Goal: Use online tool/utility: Utilize a website feature to perform a specific function

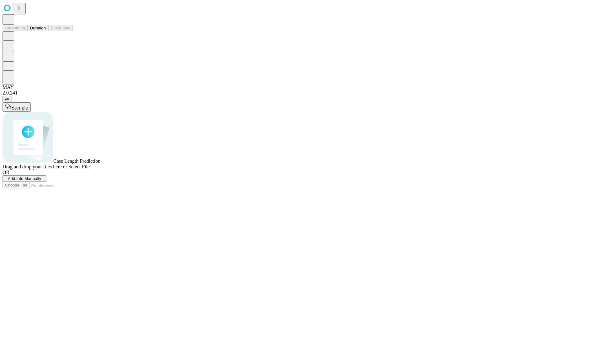
click at [46, 31] on button "Duration" at bounding box center [38, 28] width 21 height 7
click at [41, 181] on span "Add Info Manually" at bounding box center [25, 178] width 34 height 5
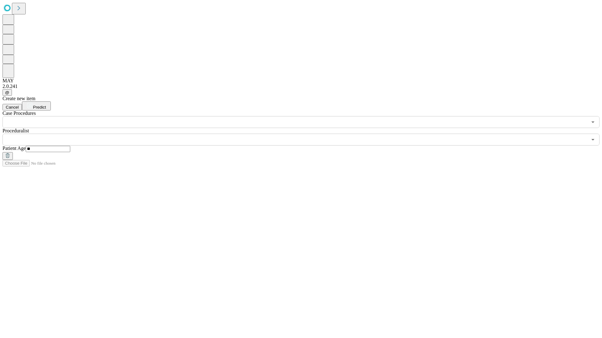
type input "**"
click at [305, 134] on input "text" at bounding box center [295, 140] width 584 height 12
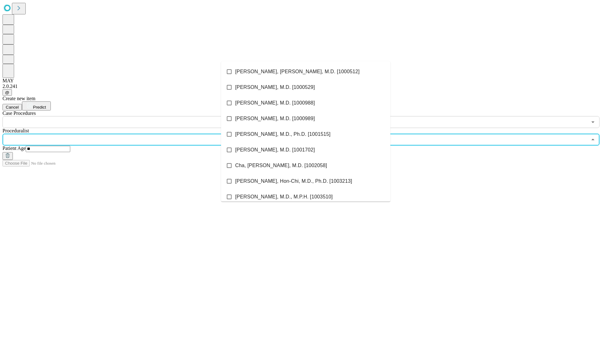
click at [306, 72] on li "[PERSON_NAME], [PERSON_NAME], M.D. [1000512]" at bounding box center [305, 72] width 169 height 16
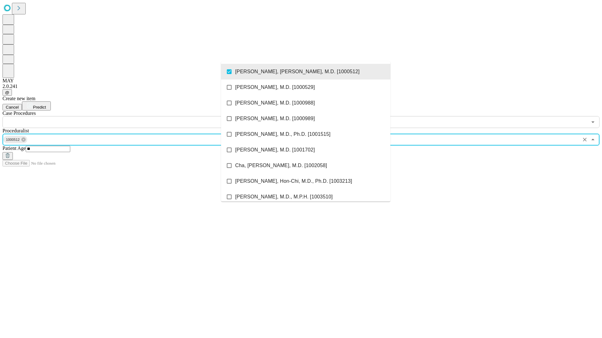
click at [132, 116] on input "text" at bounding box center [295, 122] width 584 height 12
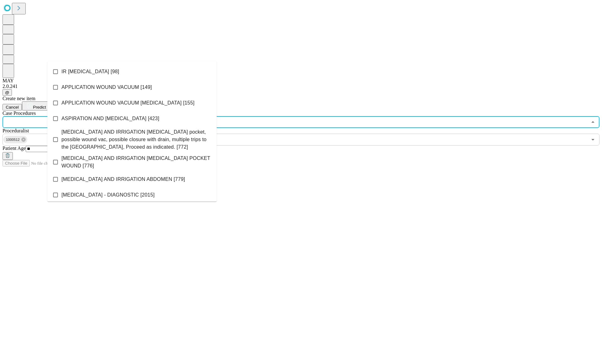
click at [132, 72] on li "IR [MEDICAL_DATA] [98]" at bounding box center [131, 72] width 169 height 16
click at [46, 105] on span "Predict" at bounding box center [39, 107] width 13 height 5
